Goal: Obtain resource: Download file/media

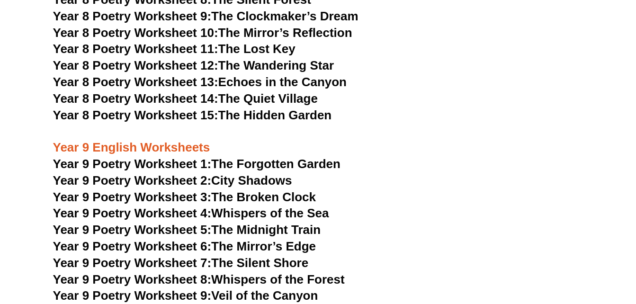
scroll to position [6449, 0]
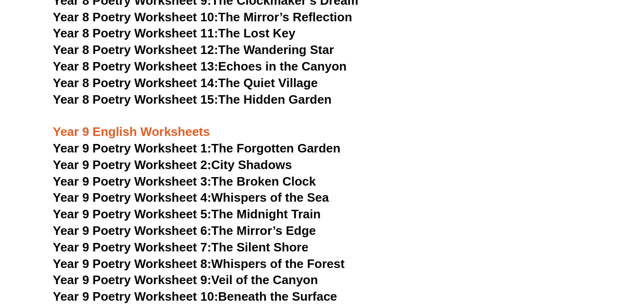
click at [181, 141] on span "Year 9 Poetry Worksheet 1:" at bounding box center [132, 148] width 159 height 14
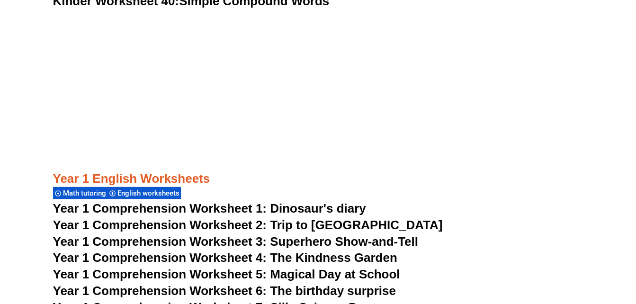
scroll to position [1041, 0]
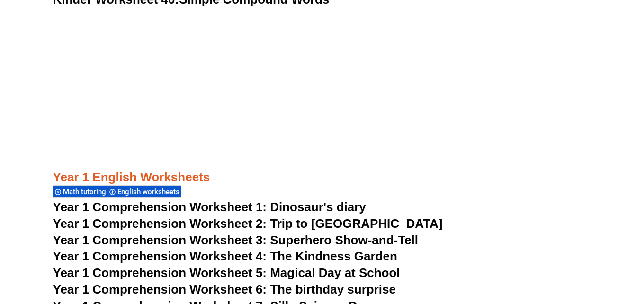
click at [282, 202] on span "Year 1 Comprehension Worksheet 1: Dinosaur's diary" at bounding box center [209, 207] width 313 height 14
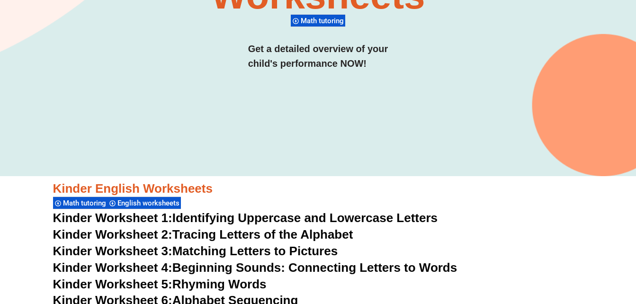
scroll to position [0, 0]
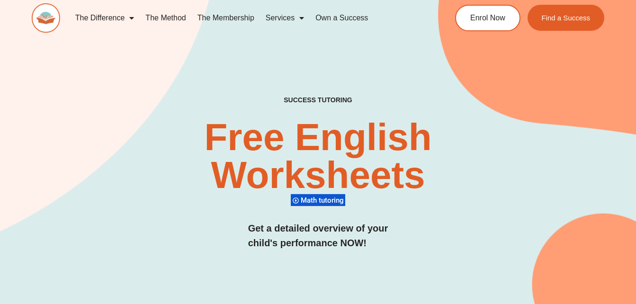
click at [398, 55] on div "SUCCESS TUTORING​ Free English Worksheets​ Math tutoring Get a detailed overvie…" at bounding box center [318, 157] width 573 height 397
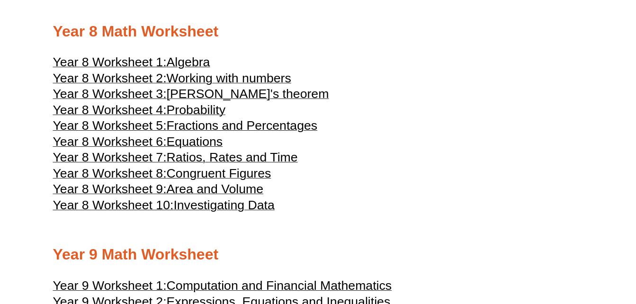
scroll to position [2464, 0]
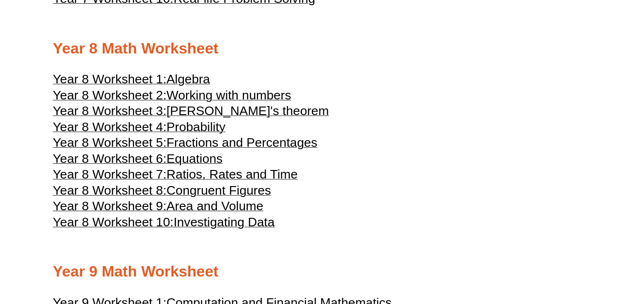
click at [222, 187] on span "Congruent Figures" at bounding box center [219, 190] width 105 height 14
drag, startPoint x: 222, startPoint y: 93, endPoint x: 348, endPoint y: 165, distance: 145.4
click at [222, 93] on span "Working with numbers" at bounding box center [229, 95] width 125 height 14
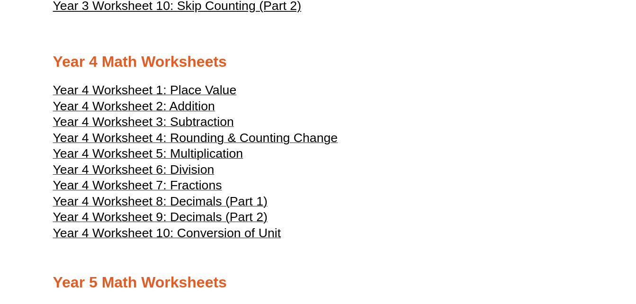
scroll to position [948, 0]
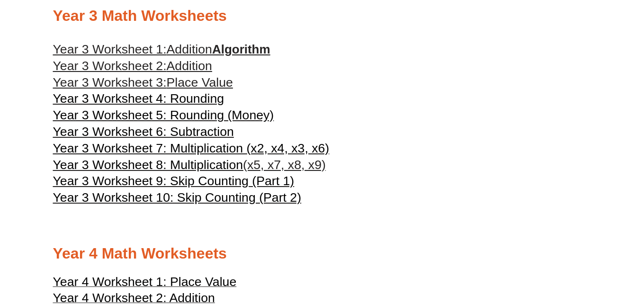
click at [126, 164] on span "Year 3 Worksheet 8: Multiplication" at bounding box center [148, 165] width 191 height 14
drag, startPoint x: 198, startPoint y: 180, endPoint x: 236, endPoint y: 201, distance: 42.9
click at [198, 180] on span "Year 3 Worksheet 9: Skip Counting (Part 1)" at bounding box center [174, 181] width 242 height 14
drag, startPoint x: 187, startPoint y: 76, endPoint x: 214, endPoint y: 104, distance: 38.5
click at [187, 76] on span "Place Value" at bounding box center [200, 82] width 66 height 14
